Goal: Task Accomplishment & Management: Complete application form

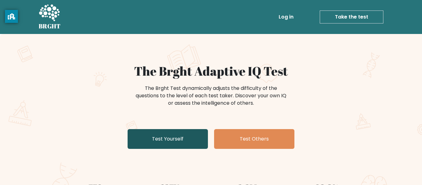
click at [184, 137] on link "Test Yourself" at bounding box center [168, 139] width 80 height 20
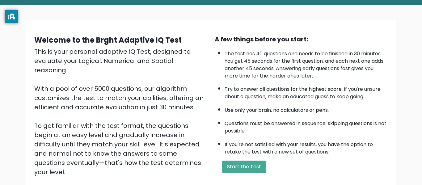
scroll to position [35, 0]
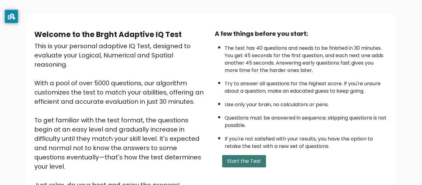
click at [243, 157] on button "Start the Test" at bounding box center [244, 161] width 44 height 12
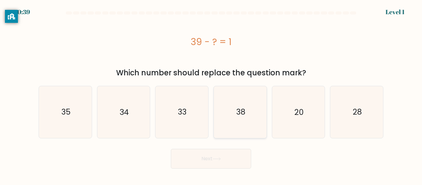
click at [241, 127] on icon "38" at bounding box center [240, 112] width 52 height 52
click at [211, 94] on input "d. 38" at bounding box center [211, 94] width 0 height 2
radio input "true"
click at [225, 161] on button "Next" at bounding box center [211, 159] width 80 height 20
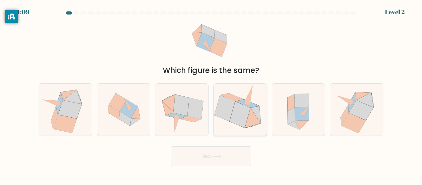
click at [239, 117] on icon at bounding box center [240, 115] width 21 height 26
click at [211, 94] on input "d." at bounding box center [211, 94] width 0 height 2
radio input "true"
click at [230, 109] on icon at bounding box center [225, 108] width 20 height 26
click at [211, 94] on input "d." at bounding box center [211, 94] width 0 height 2
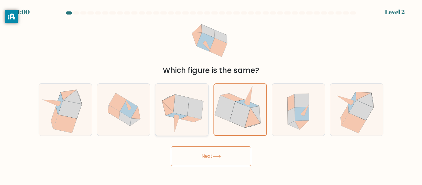
click at [203, 120] on icon at bounding box center [181, 110] width 53 height 52
click at [211, 94] on input "c." at bounding box center [211, 94] width 0 height 2
radio input "true"
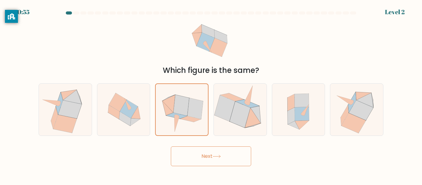
click at [212, 158] on button "Next" at bounding box center [211, 156] width 80 height 20
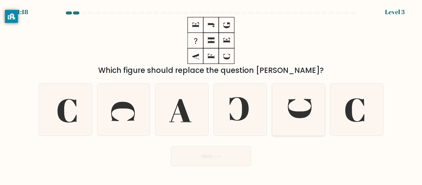
click at [293, 108] on icon at bounding box center [299, 110] width 52 height 52
click at [211, 94] on input "e." at bounding box center [211, 94] width 0 height 2
radio input "true"
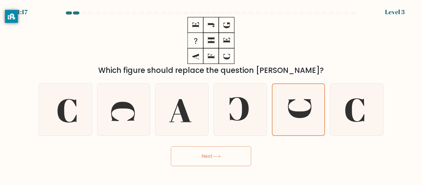
click at [232, 147] on button "Next" at bounding box center [211, 156] width 80 height 20
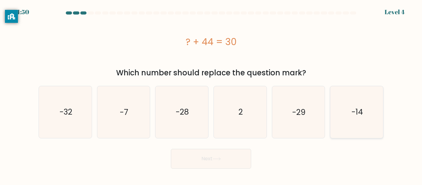
click at [353, 133] on icon "-14" at bounding box center [357, 112] width 52 height 52
click at [211, 94] on input "f. -14" at bounding box center [211, 94] width 0 height 2
radio input "true"
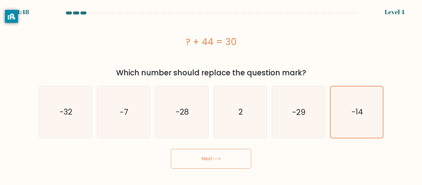
click at [244, 157] on button "Next" at bounding box center [211, 159] width 80 height 20
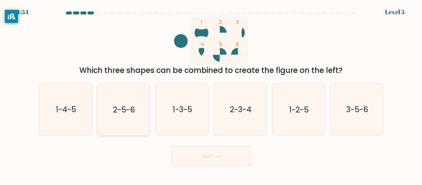
click at [138, 109] on icon "2-5-6" at bounding box center [124, 110] width 52 height 52
click at [211, 94] on input "b. 2-5-6" at bounding box center [211, 94] width 0 height 2
radio input "true"
click at [213, 164] on button "Next" at bounding box center [211, 156] width 80 height 20
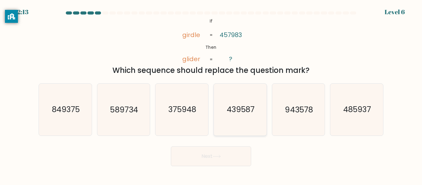
click at [220, 133] on icon "439587" at bounding box center [240, 110] width 52 height 52
click at [211, 94] on input "d. 439587" at bounding box center [211, 94] width 0 height 2
radio input "true"
click at [215, 154] on button "Next" at bounding box center [211, 156] width 80 height 20
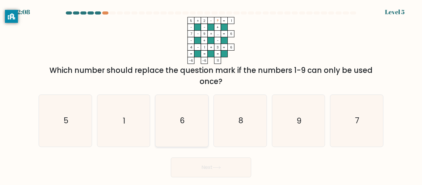
click at [192, 126] on icon "6" at bounding box center [182, 121] width 52 height 52
click at [211, 94] on input "c. 6" at bounding box center [211, 94] width 0 height 2
radio input "true"
click at [208, 166] on button "Next" at bounding box center [211, 168] width 80 height 20
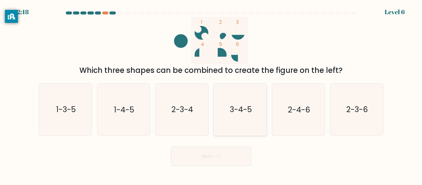
click at [226, 112] on icon "3-4-5" at bounding box center [240, 110] width 52 height 52
click at [211, 94] on input "d. 3-4-5" at bounding box center [211, 94] width 0 height 2
radio input "true"
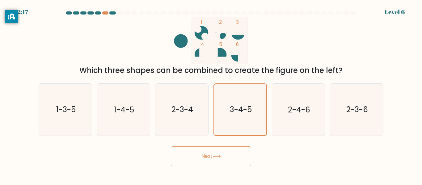
click at [224, 150] on button "Next" at bounding box center [211, 156] width 80 height 20
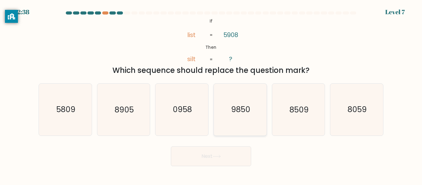
click at [230, 118] on icon "9850" at bounding box center [240, 110] width 52 height 52
click at [211, 94] on input "d. 9850" at bounding box center [211, 94] width 0 height 2
radio input "true"
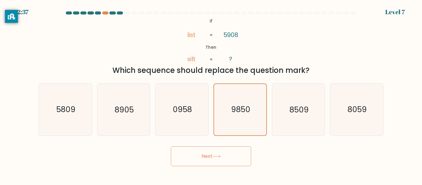
click at [220, 161] on button "Next" at bounding box center [211, 156] width 80 height 20
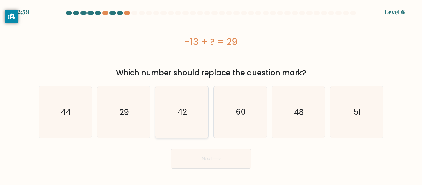
click at [183, 128] on icon "42" at bounding box center [182, 112] width 52 height 52
click at [211, 94] on input "c. 42" at bounding box center [211, 94] width 0 height 2
radio input "true"
click at [208, 162] on button "Next" at bounding box center [211, 159] width 80 height 20
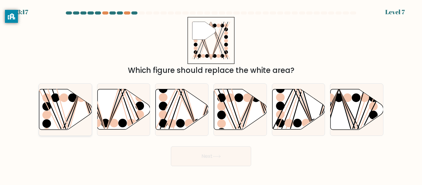
click at [51, 113] on icon at bounding box center [65, 109] width 53 height 40
click at [211, 94] on input "a." at bounding box center [211, 94] width 0 height 2
radio input "true"
click at [183, 147] on button "Next" at bounding box center [211, 156] width 80 height 20
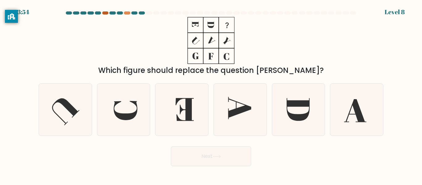
click at [106, 12] on div at bounding box center [105, 12] width 6 height 3
click at [127, 13] on div at bounding box center [127, 12] width 6 height 3
click at [237, 101] on icon at bounding box center [240, 110] width 52 height 52
click at [211, 94] on input "d." at bounding box center [211, 94] width 0 height 2
radio input "true"
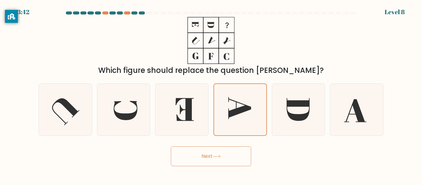
click at [229, 153] on button "Next" at bounding box center [211, 156] width 80 height 20
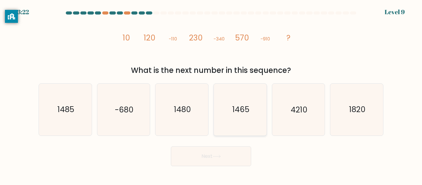
click at [233, 122] on icon "1465" at bounding box center [240, 110] width 52 height 52
click at [211, 94] on input "d. 1465" at bounding box center [211, 94] width 0 height 2
radio input "true"
click at [219, 164] on button "Next" at bounding box center [211, 156] width 80 height 20
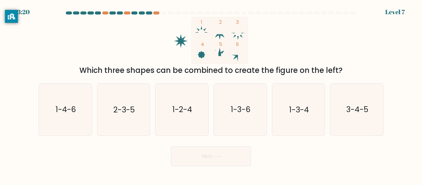
click at [219, 164] on button "Next" at bounding box center [211, 156] width 80 height 20
click at [301, 118] on icon "1-3-4" at bounding box center [299, 110] width 52 height 52
click at [211, 94] on input "e. 1-3-4" at bounding box center [211, 94] width 0 height 2
radio input "true"
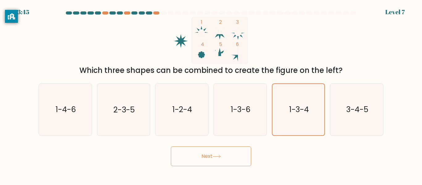
click at [240, 160] on button "Next" at bounding box center [211, 156] width 80 height 20
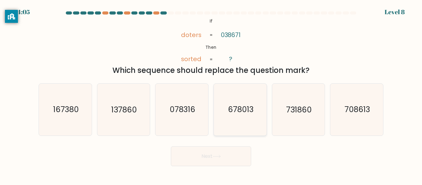
click at [242, 111] on text "678013" at bounding box center [241, 109] width 26 height 11
click at [211, 94] on input "d. 678013" at bounding box center [211, 94] width 0 height 2
radio input "true"
click at [233, 149] on button "Next" at bounding box center [211, 156] width 80 height 20
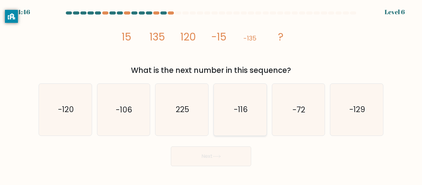
click at [231, 104] on icon "-116" at bounding box center [240, 110] width 52 height 52
click at [211, 94] on input "d. -116" at bounding box center [211, 94] width 0 height 2
radio input "true"
click at [201, 115] on icon "225" at bounding box center [182, 110] width 52 height 52
click at [211, 94] on input "c. 225" at bounding box center [211, 94] width 0 height 2
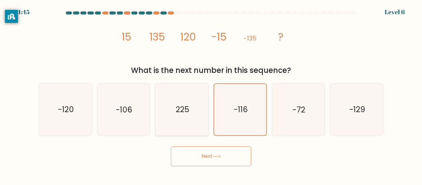
radio input "true"
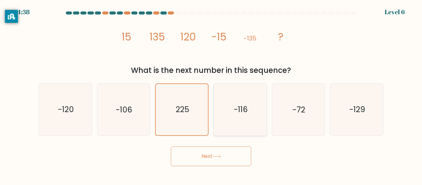
click at [236, 125] on icon "-116" at bounding box center [240, 110] width 52 height 52
click at [211, 94] on input "d. -116" at bounding box center [211, 94] width 0 height 2
radio input "true"
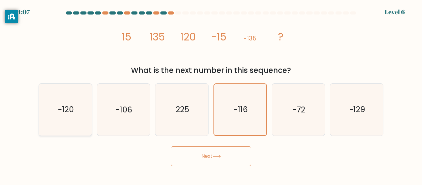
click at [78, 113] on icon "-120" at bounding box center [66, 110] width 52 height 52
click at [211, 94] on input "a. -120" at bounding box center [211, 94] width 0 height 2
radio input "true"
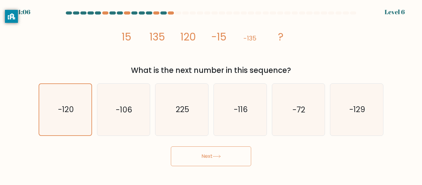
click at [170, 147] on div "Next" at bounding box center [211, 154] width 352 height 23
click at [196, 155] on button "Next" at bounding box center [211, 156] width 80 height 20
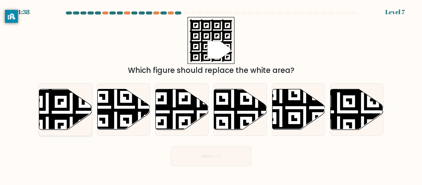
click at [58, 107] on icon at bounding box center [65, 109] width 53 height 40
click at [211, 94] on input "a." at bounding box center [211, 94] width 0 height 2
radio input "true"
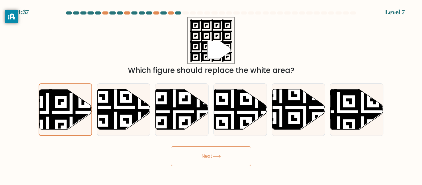
click at [210, 154] on button "Next" at bounding box center [211, 156] width 80 height 20
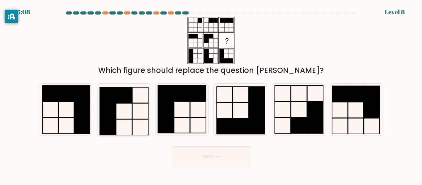
click at [120, 124] on icon at bounding box center [124, 110] width 52 height 52
click at [211, 94] on input "b." at bounding box center [211, 94] width 0 height 2
radio input "true"
click at [196, 161] on button "Next" at bounding box center [211, 156] width 80 height 20
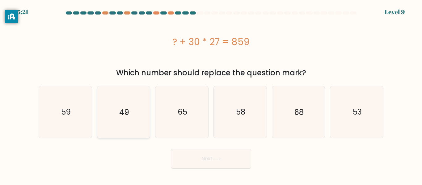
click at [143, 129] on icon "49" at bounding box center [124, 112] width 52 height 52
click at [211, 94] on input "b. 49" at bounding box center [211, 94] width 0 height 2
radio input "true"
click at [190, 154] on button "Next" at bounding box center [211, 159] width 80 height 20
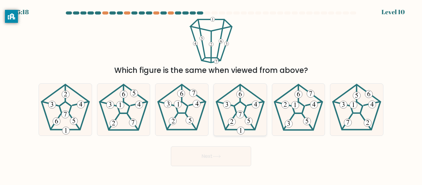
click at [252, 115] on icon at bounding box center [240, 110] width 52 height 52
click at [211, 94] on input "d." at bounding box center [211, 94] width 0 height 2
radio input "true"
click at [228, 153] on button "Next" at bounding box center [211, 156] width 80 height 20
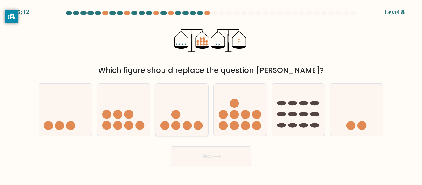
click at [191, 125] on circle at bounding box center [187, 125] width 9 height 9
click at [211, 94] on input "c." at bounding box center [211, 94] width 0 height 2
radio input "true"
click at [205, 149] on button "Next" at bounding box center [211, 156] width 80 height 20
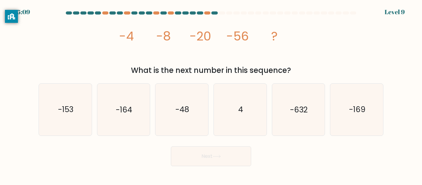
click at [198, 73] on div "What is the next number in this sequence?" at bounding box center [210, 70] width 337 height 11
click at [196, 77] on form at bounding box center [211, 88] width 422 height 155
click at [196, 105] on icon "-48" at bounding box center [182, 110] width 52 height 52
click at [211, 94] on input "c. -48" at bounding box center [211, 94] width 0 height 2
radio input "true"
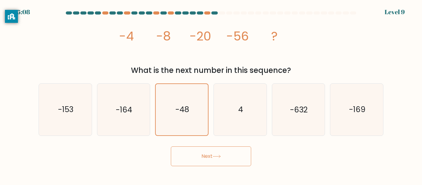
click at [226, 158] on button "Next" at bounding box center [211, 156] width 80 height 20
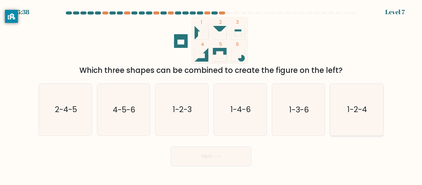
click at [368, 118] on icon "1-2-4" at bounding box center [357, 110] width 52 height 52
click at [211, 94] on input "f. 1-2-4" at bounding box center [211, 94] width 0 height 2
radio input "true"
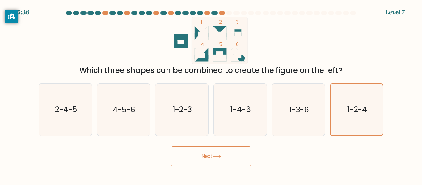
click at [224, 163] on button "Next" at bounding box center [211, 156] width 80 height 20
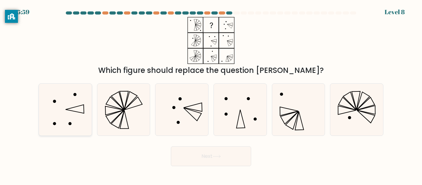
click at [81, 131] on icon at bounding box center [66, 110] width 52 height 52
click at [211, 94] on input "a." at bounding box center [211, 94] width 0 height 2
radio input "true"
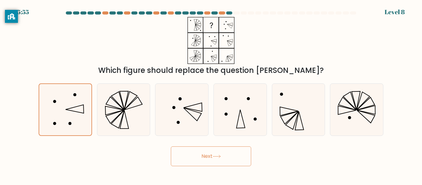
click at [226, 160] on button "Next" at bounding box center [211, 156] width 80 height 20
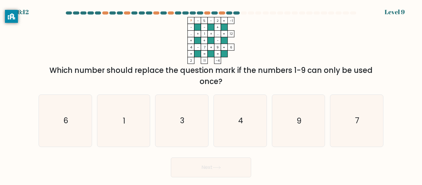
click at [34, 116] on form at bounding box center [211, 94] width 422 height 166
click at [40, 117] on icon "6" at bounding box center [66, 121] width 52 height 52
click at [211, 94] on input "a. 6" at bounding box center [211, 94] width 0 height 2
radio input "true"
click at [224, 161] on button "Next" at bounding box center [211, 168] width 80 height 20
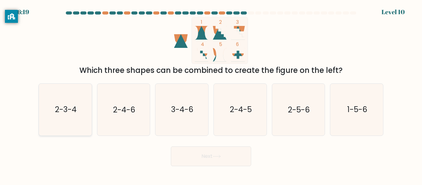
click at [64, 126] on icon "2-3-4" at bounding box center [66, 110] width 52 height 52
click at [211, 94] on input "a. 2-3-4" at bounding box center [211, 94] width 0 height 2
radio input "true"
click at [205, 163] on button "Next" at bounding box center [211, 156] width 80 height 20
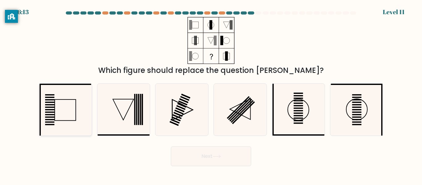
click at [75, 110] on icon at bounding box center [66, 110] width 52 height 52
click at [211, 94] on input "a." at bounding box center [211, 94] width 0 height 2
radio input "true"
click at [220, 156] on icon at bounding box center [216, 156] width 7 height 3
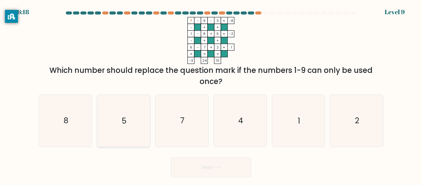
click at [123, 118] on text "5" at bounding box center [124, 121] width 5 height 11
click at [211, 94] on input "b. 5" at bounding box center [211, 94] width 0 height 2
radio input "true"
click at [237, 121] on icon "4" at bounding box center [240, 121] width 52 height 52
click at [211, 94] on input "d. 4" at bounding box center [211, 94] width 0 height 2
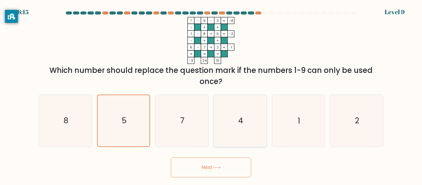
radio input "true"
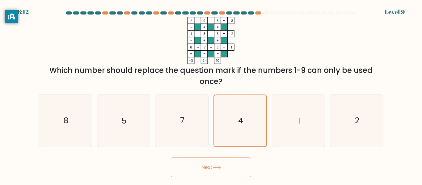
click at [220, 159] on button "Next" at bounding box center [211, 168] width 80 height 20
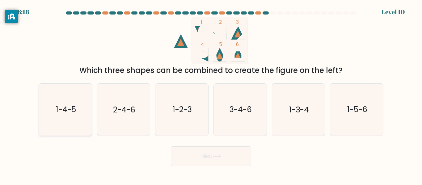
click at [55, 104] on icon "1-4-5" at bounding box center [66, 110] width 52 height 52
click at [211, 94] on input "a. 1-4-5" at bounding box center [211, 94] width 0 height 2
radio input "true"
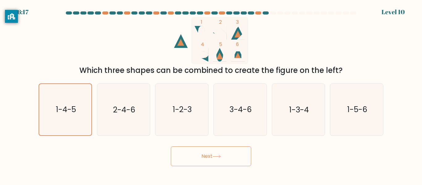
click at [202, 155] on button "Next" at bounding box center [211, 156] width 80 height 20
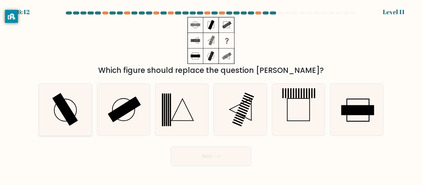
click at [55, 117] on icon at bounding box center [66, 110] width 52 height 52
click at [211, 94] on input "a." at bounding box center [211, 94] width 0 height 2
radio input "true"
click at [193, 154] on button "Next" at bounding box center [211, 156] width 80 height 20
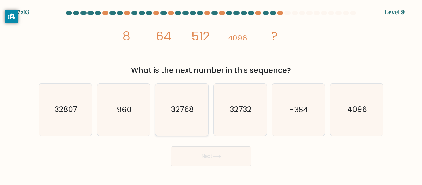
click at [188, 124] on icon "32768" at bounding box center [182, 110] width 52 height 52
click at [211, 94] on input "c. 32768" at bounding box center [211, 94] width 0 height 2
radio input "true"
click at [198, 157] on button "Next" at bounding box center [211, 156] width 80 height 20
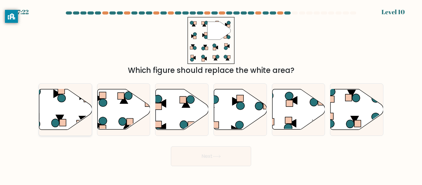
click at [44, 92] on icon at bounding box center [65, 109] width 53 height 40
click at [211, 93] on input "a." at bounding box center [211, 94] width 0 height 2
radio input "true"
click at [203, 158] on button "Next" at bounding box center [211, 156] width 80 height 20
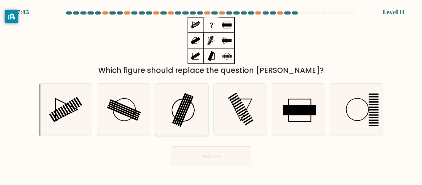
click at [188, 114] on icon at bounding box center [182, 110] width 52 height 52
click at [211, 94] on input "c." at bounding box center [211, 94] width 0 height 2
radio input "true"
click at [225, 155] on button "Next" at bounding box center [211, 156] width 80 height 20
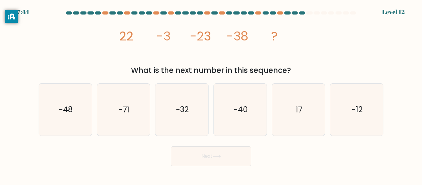
click at [94, 126] on div "a. -48" at bounding box center [65, 109] width 58 height 52
click at [87, 127] on icon "-48" at bounding box center [66, 110] width 52 height 52
click at [211, 94] on input "a. -48" at bounding box center [211, 94] width 0 height 2
radio input "true"
click at [222, 150] on button "Next" at bounding box center [211, 156] width 80 height 20
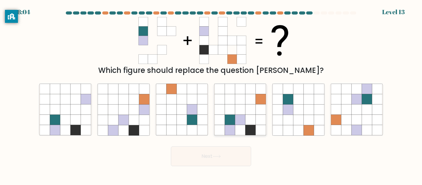
click at [251, 115] on icon at bounding box center [250, 109] width 10 height 10
click at [211, 94] on input "d." at bounding box center [211, 94] width 0 height 2
radio input "true"
click at [238, 153] on button "Next" at bounding box center [211, 156] width 80 height 20
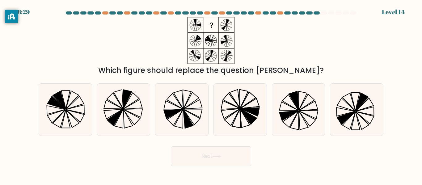
click at [212, 130] on div "d." at bounding box center [240, 109] width 58 height 52
click at [195, 127] on icon at bounding box center [182, 110] width 52 height 52
click at [211, 94] on input "c." at bounding box center [211, 94] width 0 height 2
radio input "true"
click at [210, 150] on button "Next" at bounding box center [211, 156] width 80 height 20
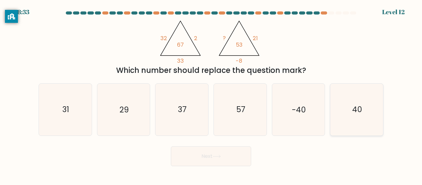
click at [350, 135] on icon "40" at bounding box center [357, 110] width 52 height 52
click at [211, 94] on input "f. 40" at bounding box center [211, 94] width 0 height 2
radio input "true"
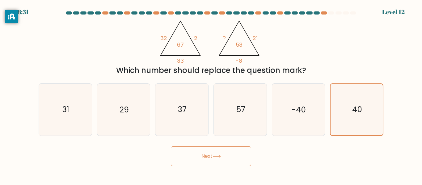
click at [224, 162] on button "Next" at bounding box center [211, 156] width 80 height 20
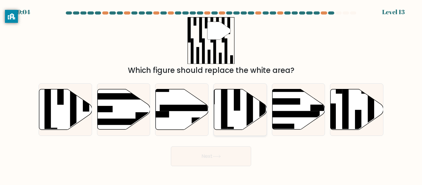
click at [251, 117] on rect at bounding box center [250, 107] width 6 height 57
click at [211, 94] on input "d." at bounding box center [211, 94] width 0 height 2
radio input "true"
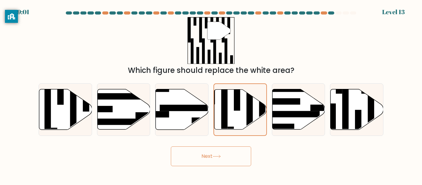
click at [222, 152] on button "Next" at bounding box center [211, 156] width 80 height 20
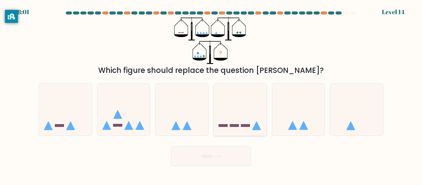
click at [247, 120] on icon at bounding box center [240, 110] width 53 height 44
click at [211, 94] on input "d." at bounding box center [211, 94] width 0 height 2
radio input "true"
click at [224, 149] on button "Next" at bounding box center [211, 156] width 80 height 20
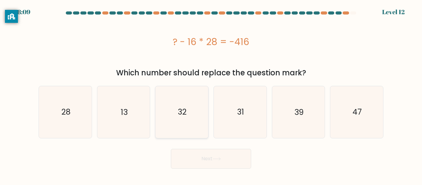
click at [175, 107] on icon "32" at bounding box center [182, 112] width 52 height 52
click at [211, 94] on input "c. 32" at bounding box center [211, 94] width 0 height 2
radio input "true"
click at [206, 165] on button "Next" at bounding box center [211, 159] width 80 height 20
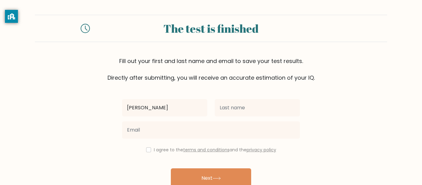
type input "chris"
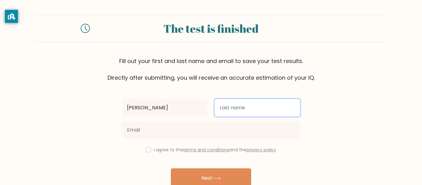
click at [227, 112] on input "text" at bounding box center [257, 107] width 85 height 17
type input "a"
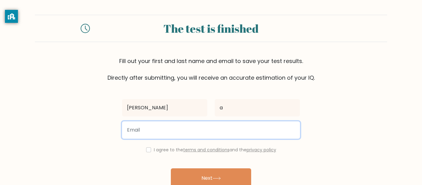
click at [222, 125] on input "email" at bounding box center [211, 129] width 178 height 17
type input "654673@kernhigh.org"
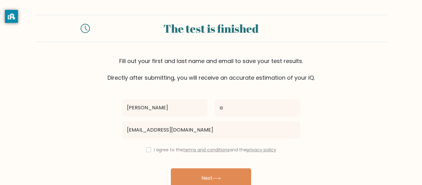
click at [167, 148] on label "I agree to the terms and conditions and the privacy policy" at bounding box center [215, 150] width 122 height 6
click at [143, 151] on div "I agree to the terms and conditions and the privacy policy" at bounding box center [210, 149] width 185 height 7
click at [146, 150] on input "checkbox" at bounding box center [148, 149] width 5 height 5
checkbox input "true"
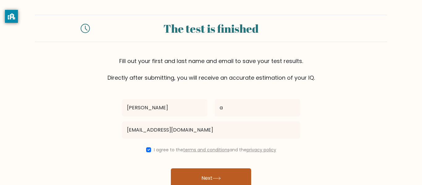
click at [212, 178] on button "Next" at bounding box center [211, 178] width 80 height 20
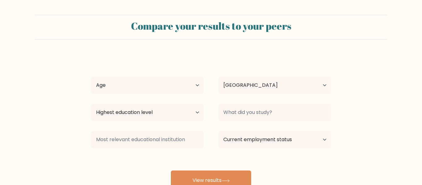
select select "US"
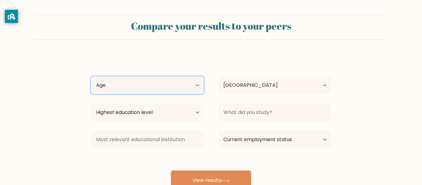
click at [192, 79] on select "Age Under 18 years old 18-24 years old 25-34 years old 35-44 years old 45-54 ye…" at bounding box center [147, 85] width 112 height 17
select select "18_24"
click at [91, 77] on select "Age Under 18 years old 18-24 years old 25-34 years old 35-44 years old 45-54 ye…" at bounding box center [147, 85] width 112 height 17
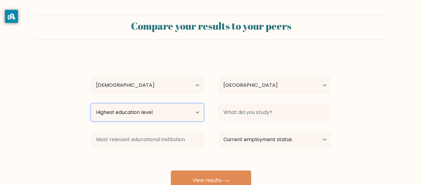
click at [187, 111] on select "Highest education level No schooling Primary Lower Secondary Upper Secondary Oc…" at bounding box center [147, 112] width 112 height 17
select select "upper_secondary"
click at [91, 104] on select "Highest education level No schooling Primary Lower Secondary Upper Secondary Oc…" at bounding box center [147, 112] width 112 height 17
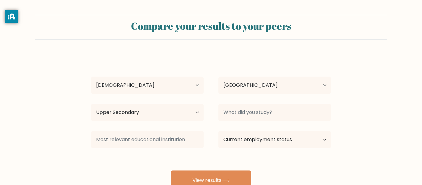
click at [268, 103] on div at bounding box center [274, 112] width 127 height 22
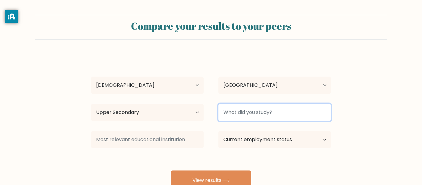
click at [269, 106] on input at bounding box center [274, 112] width 112 height 17
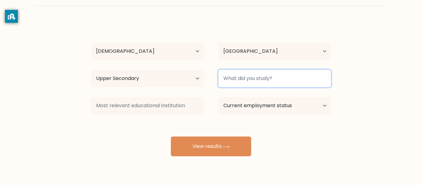
scroll to position [39, 0]
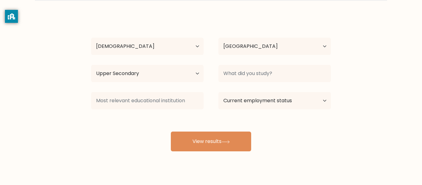
click at [244, 130] on div "chris a Age Under 18 years old 18-24 years old 25-34 years old 35-44 years old …" at bounding box center [210, 83] width 247 height 136
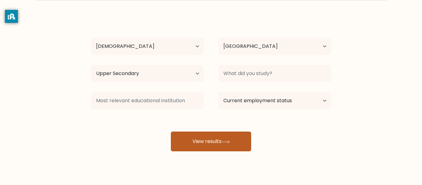
click at [243, 133] on button "View results" at bounding box center [211, 142] width 80 height 20
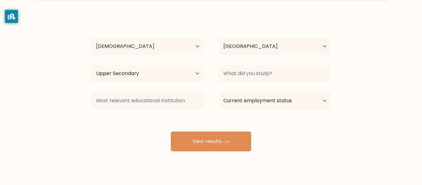
click at [251, 112] on div "Current employment status Employed Student Retired Other / prefer not to answer" at bounding box center [274, 101] width 127 height 22
click at [253, 100] on select "Current employment status Employed Student Retired Other / prefer not to answer" at bounding box center [274, 100] width 112 height 17
select select "other"
click at [218, 92] on select "Current employment status Employed Student Retired Other / prefer not to answer" at bounding box center [274, 100] width 112 height 17
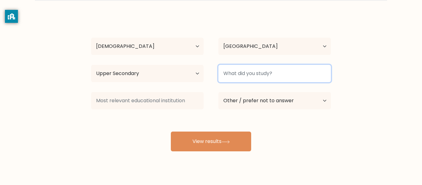
click at [239, 74] on input at bounding box center [274, 73] width 112 height 17
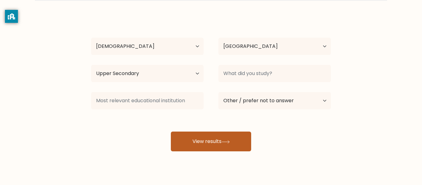
click at [224, 137] on button "View results" at bounding box center [211, 142] width 80 height 20
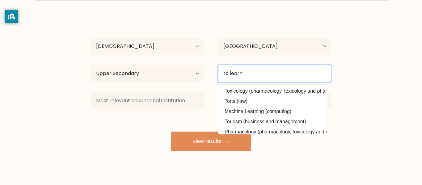
type input "to learn"
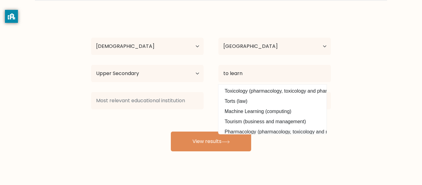
click at [165, 118] on div "chris a Age Under 18 years old 18-24 years old 25-34 years old 35-44 years old …" at bounding box center [210, 83] width 247 height 136
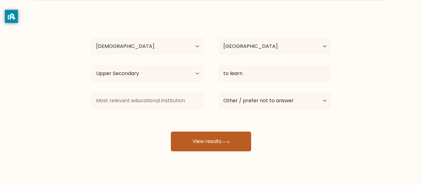
click at [192, 141] on button "View results" at bounding box center [211, 142] width 80 height 20
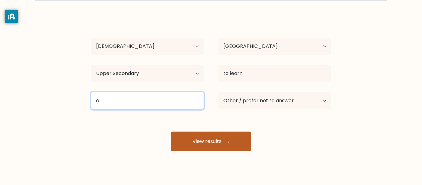
type input "e"
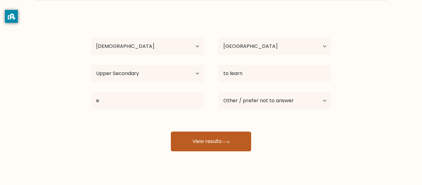
click at [188, 141] on button "View results" at bounding box center [211, 142] width 80 height 20
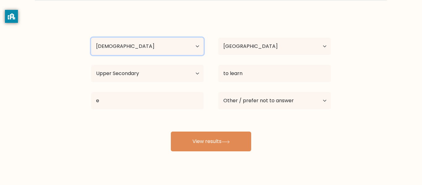
click at [119, 41] on select "Age Under 18 years old 18-24 years old 25-34 years old 35-44 years old 45-54 ye…" at bounding box center [147, 46] width 112 height 17
select select "min_18"
click at [91, 38] on select "Age Under 18 years old 18-24 years old 25-34 years old 35-44 years old 45-54 ye…" at bounding box center [147, 46] width 112 height 17
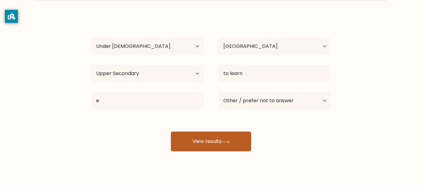
click at [198, 144] on button "View results" at bounding box center [211, 142] width 80 height 20
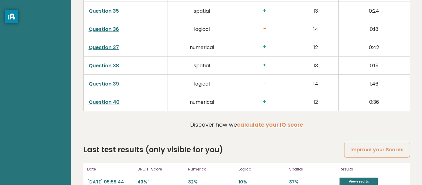
scroll to position [1600, 0]
